Goal: Information Seeking & Learning: Get advice/opinions

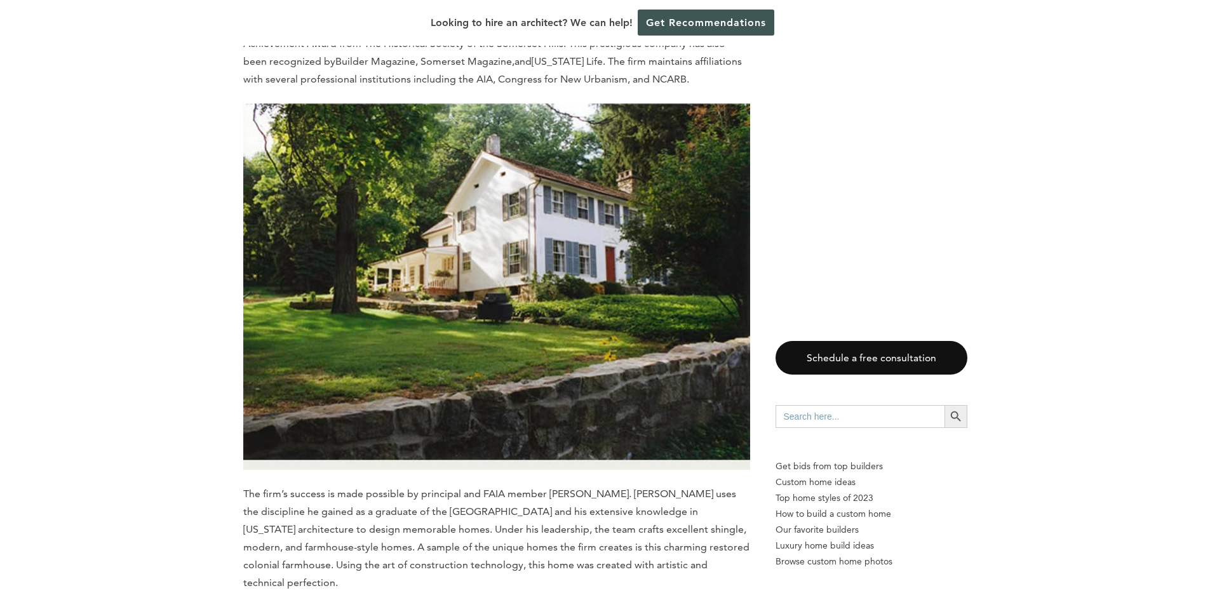
scroll to position [4382, 0]
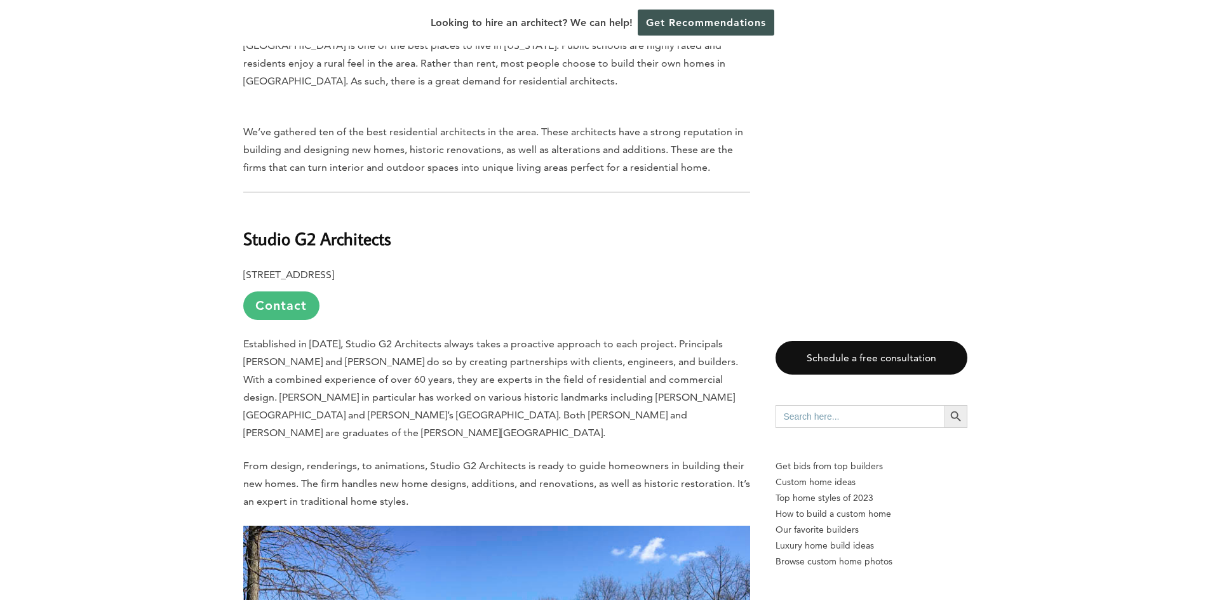
scroll to position [635, 0]
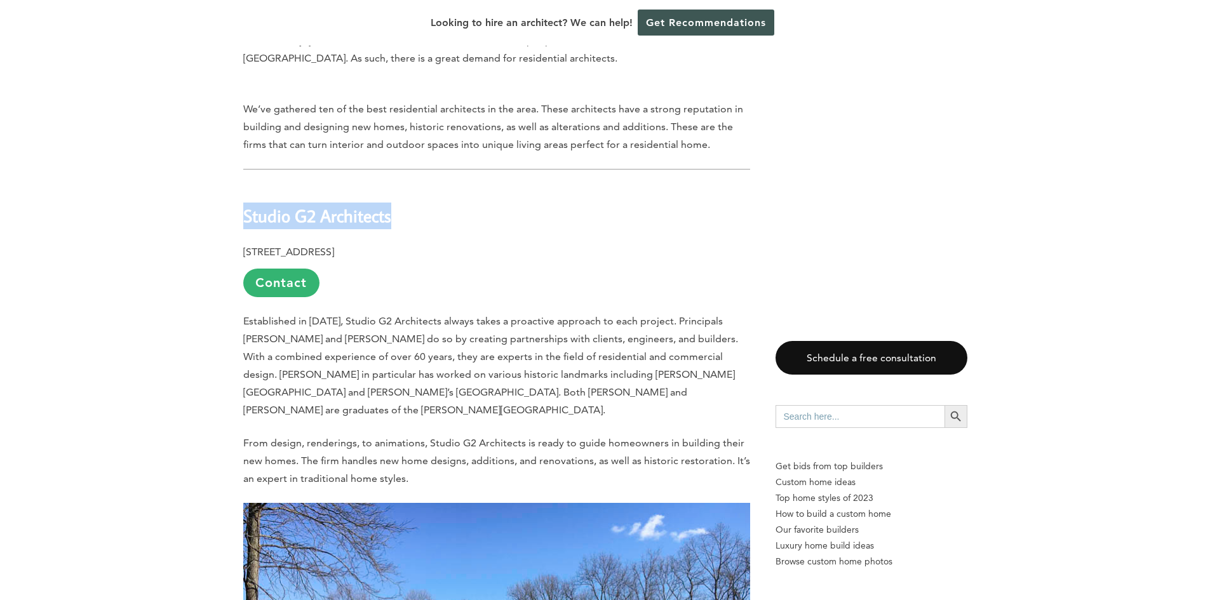
drag, startPoint x: 244, startPoint y: 189, endPoint x: 399, endPoint y: 181, distance: 155.1
click at [399, 185] on h2 "Studio G2 Architects" at bounding box center [496, 207] width 507 height 44
copy b "Studio G2 Architects"
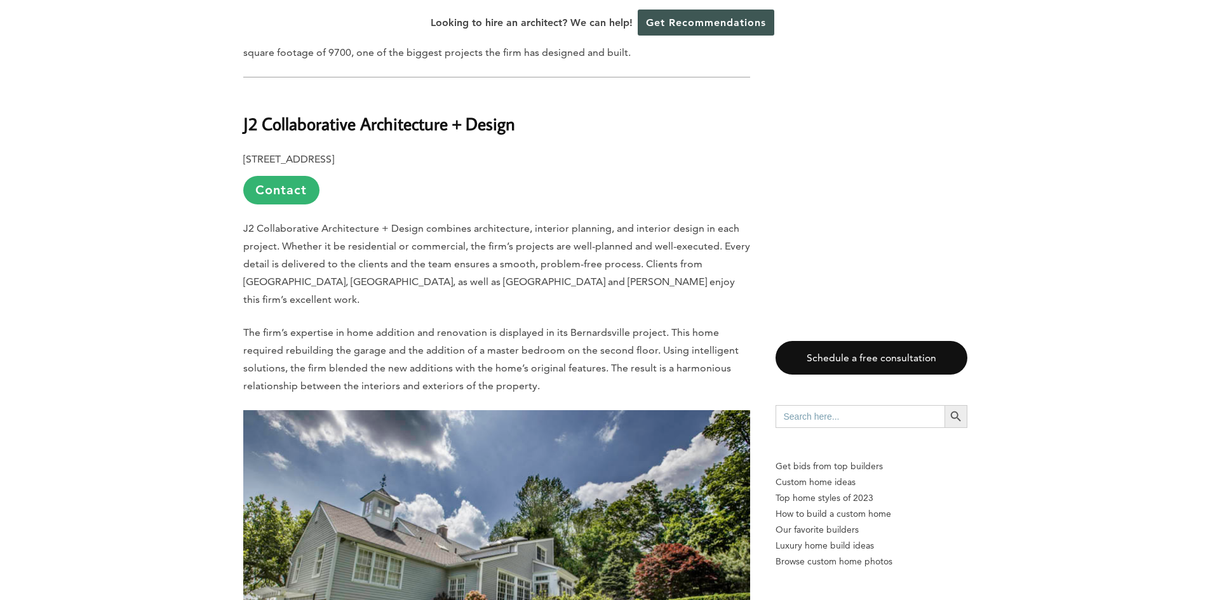
scroll to position [1524, 0]
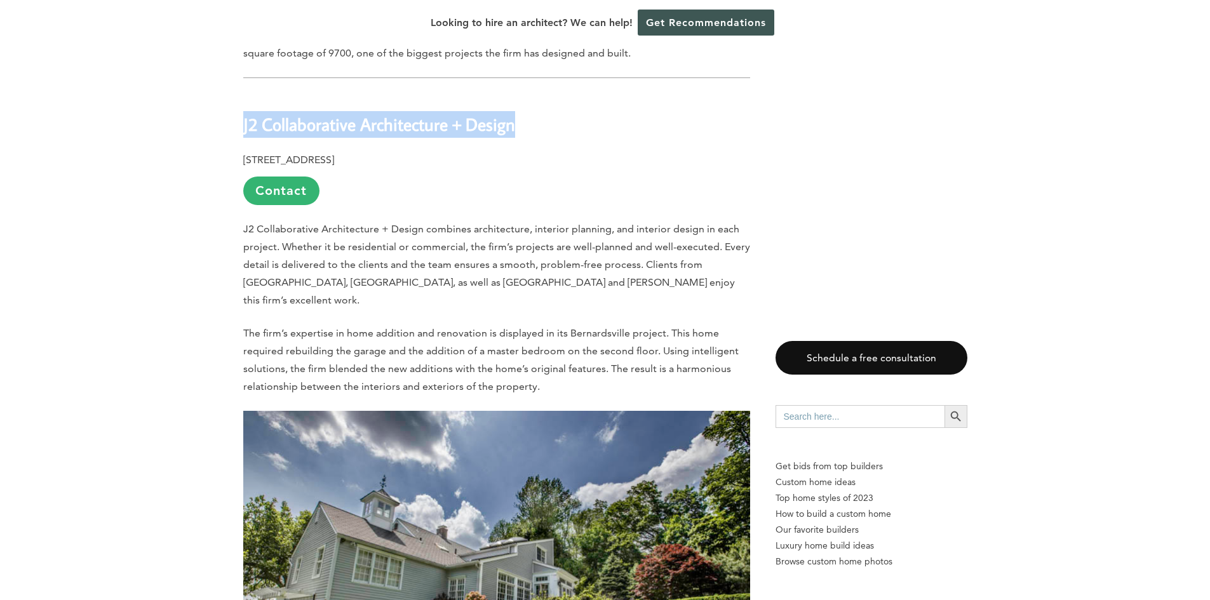
drag, startPoint x: 244, startPoint y: 95, endPoint x: 519, endPoint y: 93, distance: 275.0
click at [519, 93] on h2 "J2 Collaborative Architecture + Design" at bounding box center [496, 115] width 507 height 44
copy b "J2 Collaborative Architecture + Design"
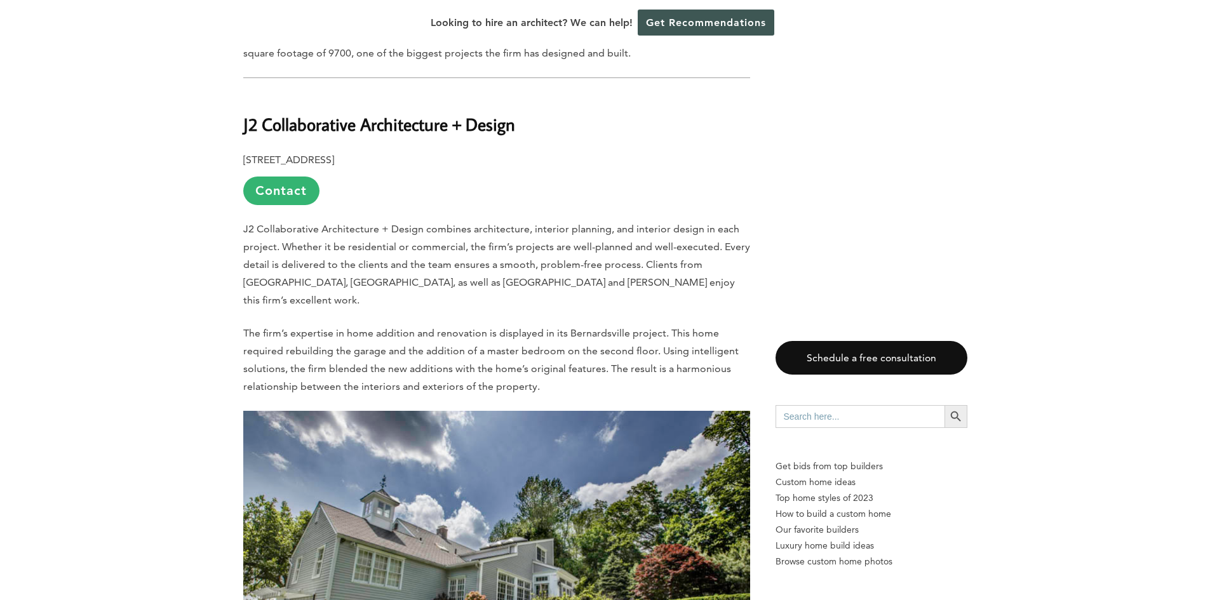
click at [500, 324] on p "The firm’s expertise in home addition and renovation is displayed in its Bernar…" at bounding box center [496, 359] width 507 height 71
click at [286, 177] on link "Contact" at bounding box center [281, 191] width 76 height 29
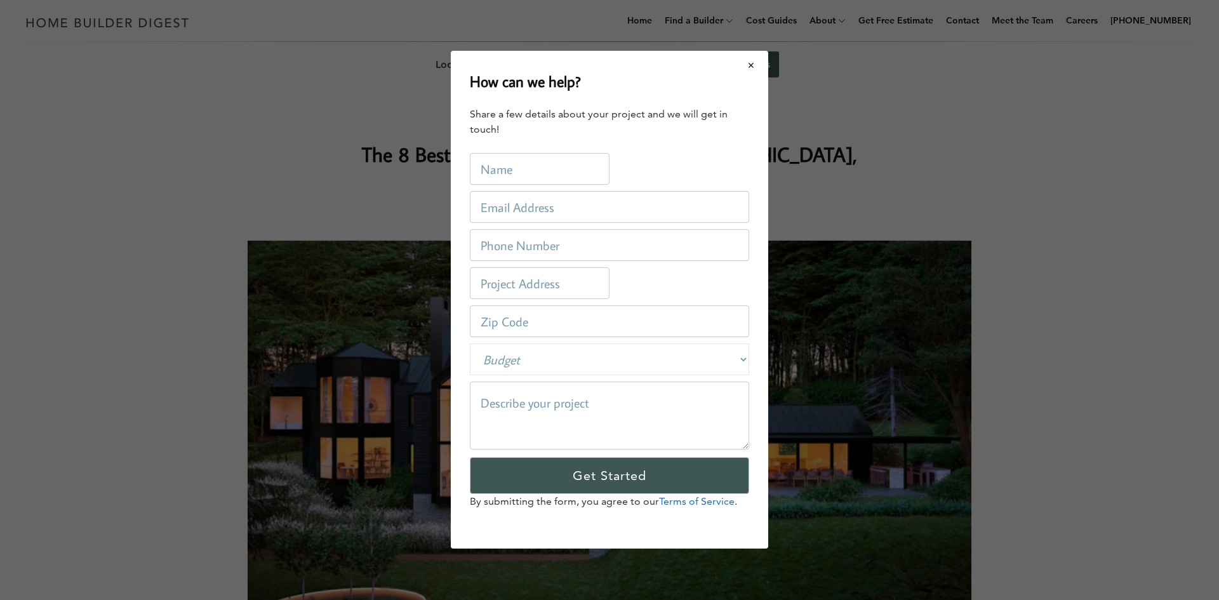
click at [753, 69] on button "Close modal" at bounding box center [752, 65] width 34 height 27
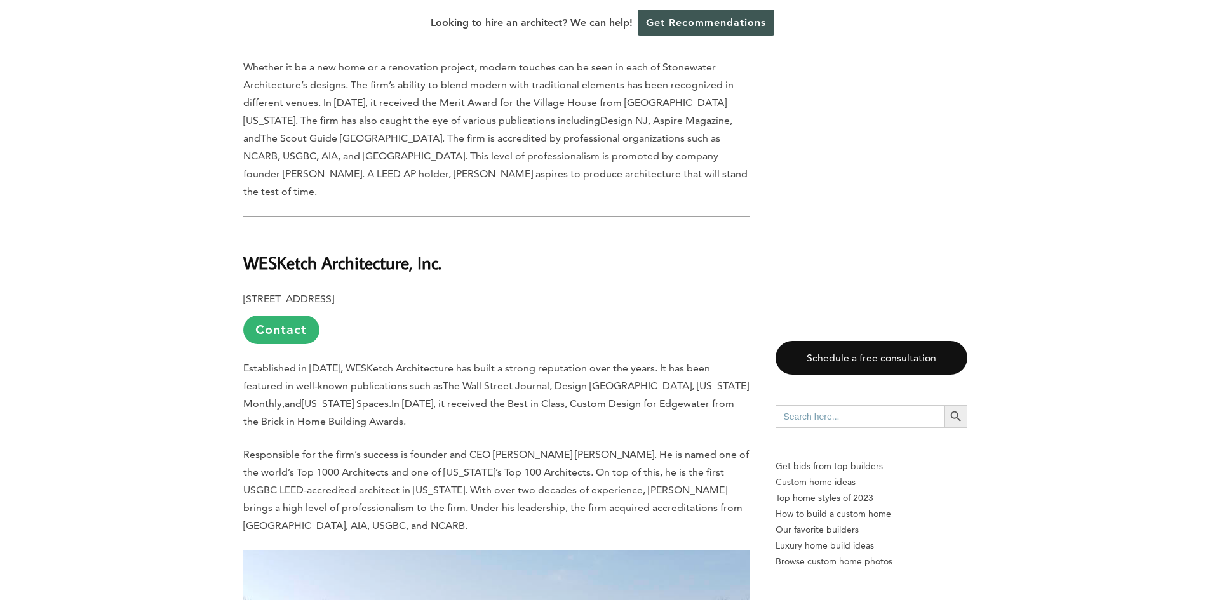
scroll to position [5715, 0]
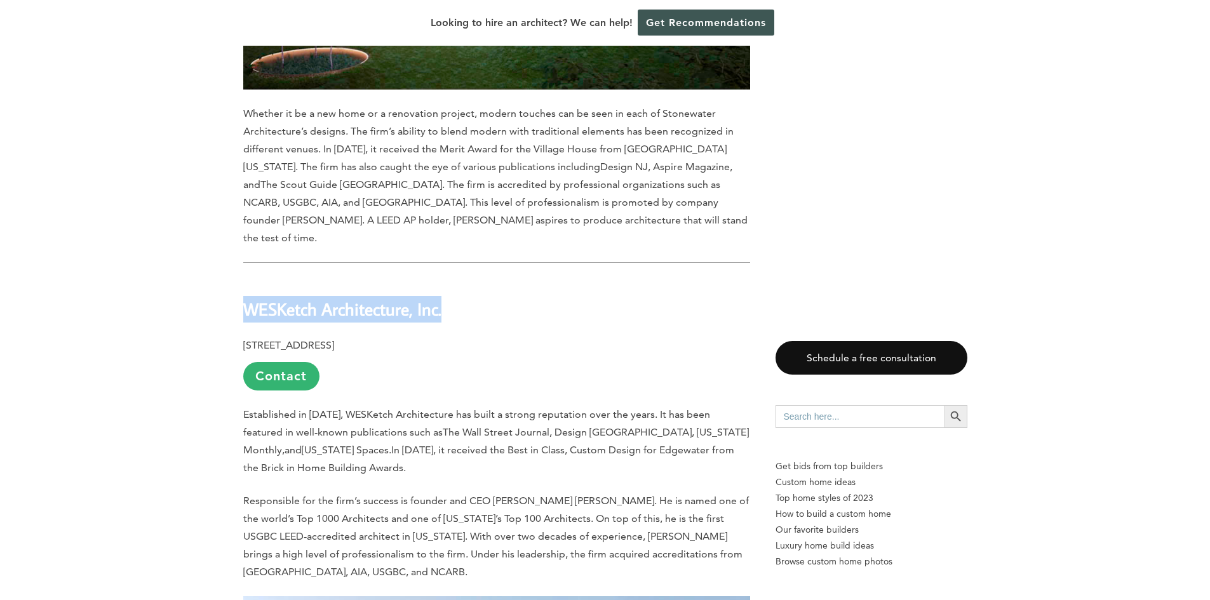
drag, startPoint x: 243, startPoint y: 167, endPoint x: 473, endPoint y: 171, distance: 229.9
click at [473, 278] on h2 "WESKetch Architecture, Inc." at bounding box center [496, 300] width 507 height 44
copy b "WESKetch Architecture, Inc."
